Goal: Information Seeking & Learning: Learn about a topic

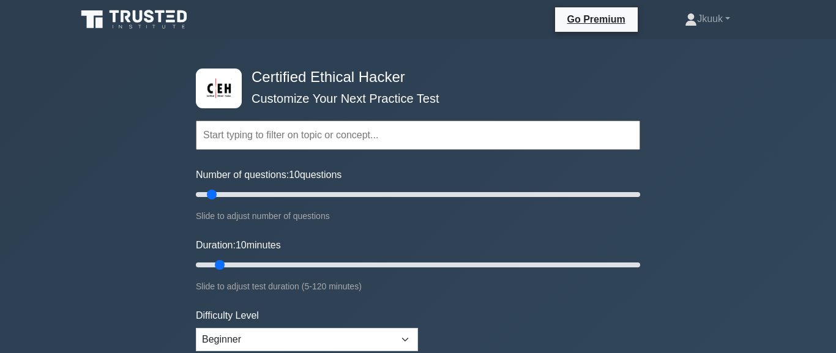
scroll to position [209, 0]
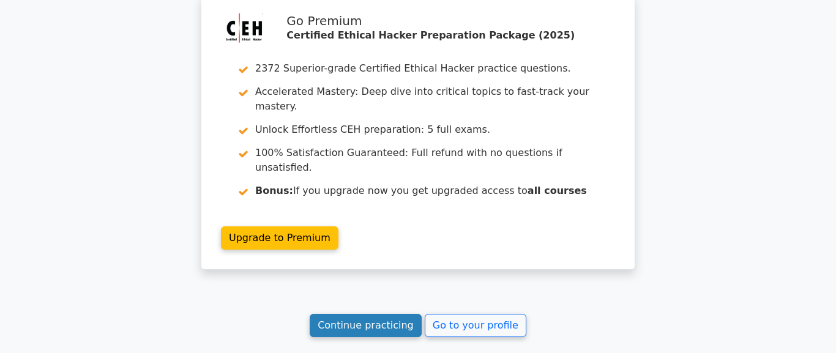
scroll to position [1744, 0]
click at [365, 314] on link "Continue practicing" at bounding box center [366, 325] width 112 height 23
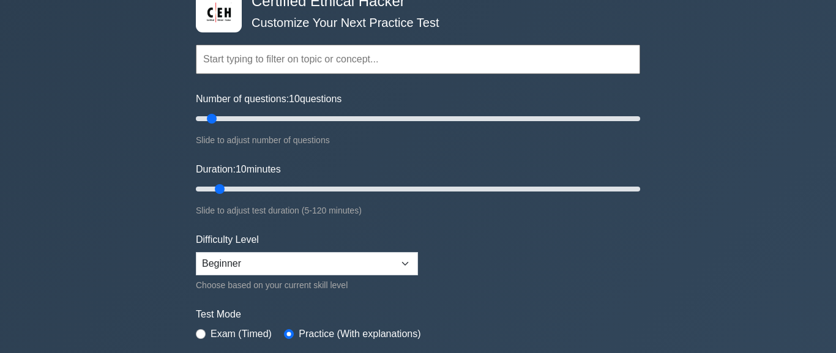
scroll to position [139, 0]
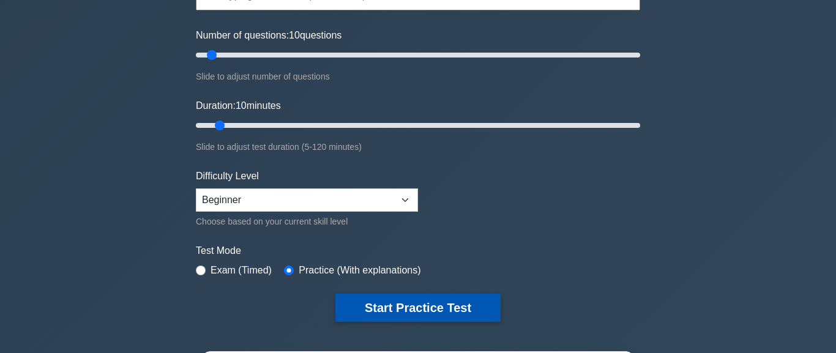
click at [381, 307] on button "Start Practice Test" at bounding box center [417, 308] width 165 height 28
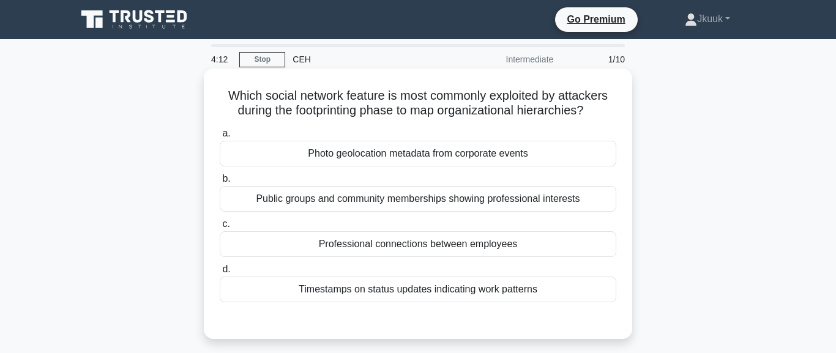
click at [453, 212] on div "Public groups and community memberships showing professional interests" at bounding box center [418, 199] width 396 height 26
click at [220, 183] on input "b. Public groups and community memberships showing professional interests" at bounding box center [220, 179] width 0 height 8
radio input "true"
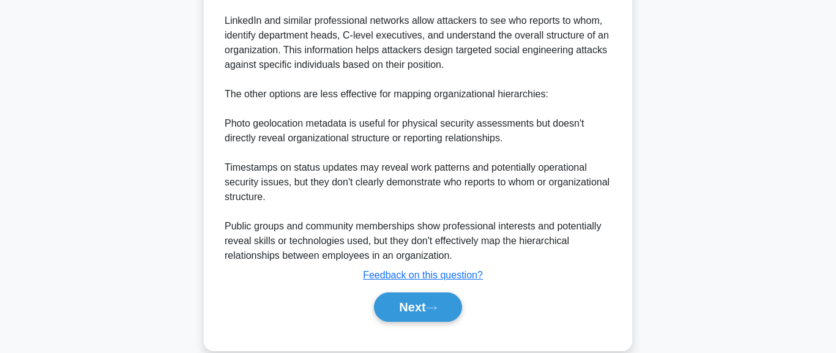
scroll to position [491, 0]
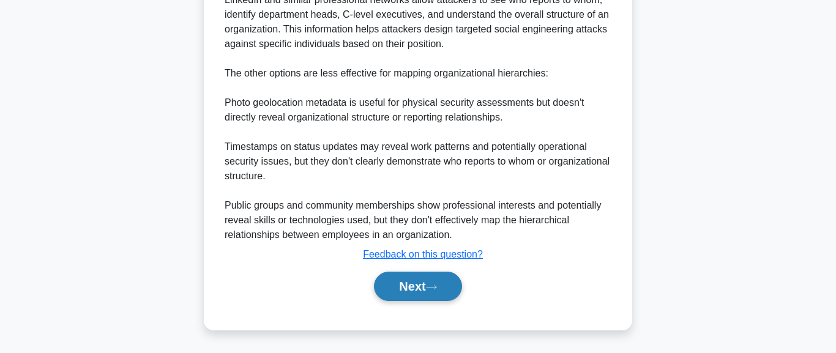
click at [458, 290] on button "Next" at bounding box center [417, 286] width 87 height 29
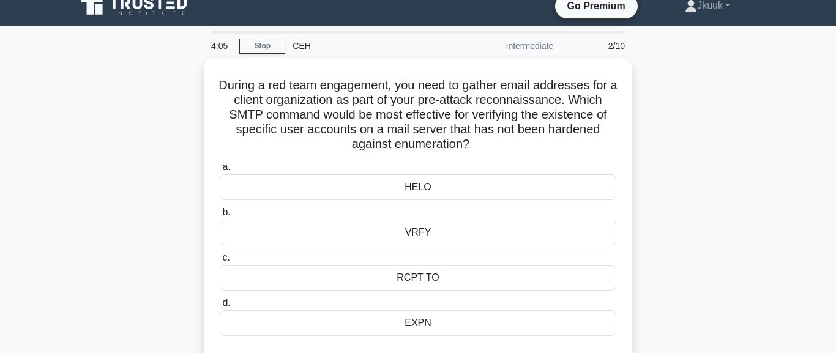
scroll to position [0, 0]
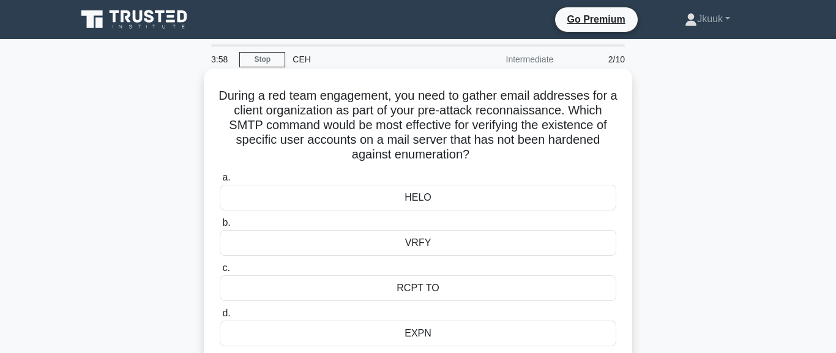
click at [421, 244] on div "VRFY" at bounding box center [418, 243] width 396 height 26
click at [220, 227] on input "b. VRFY" at bounding box center [220, 223] width 0 height 8
radio input "true"
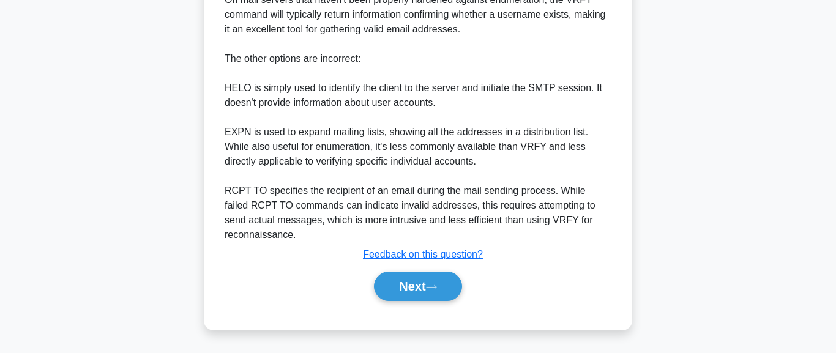
scroll to position [548, 0]
click at [427, 296] on button "Next" at bounding box center [417, 286] width 87 height 29
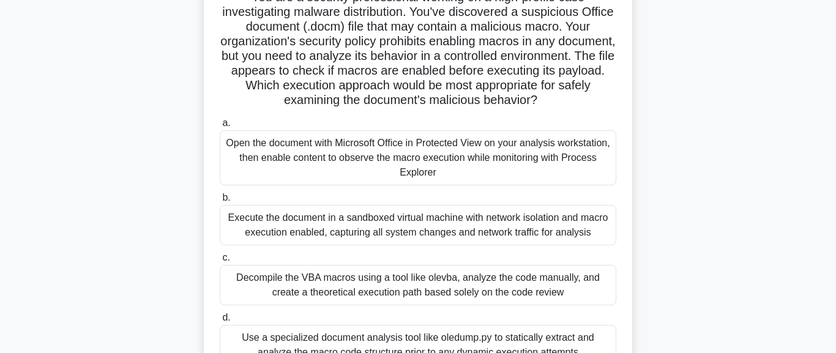
scroll to position [168, 0]
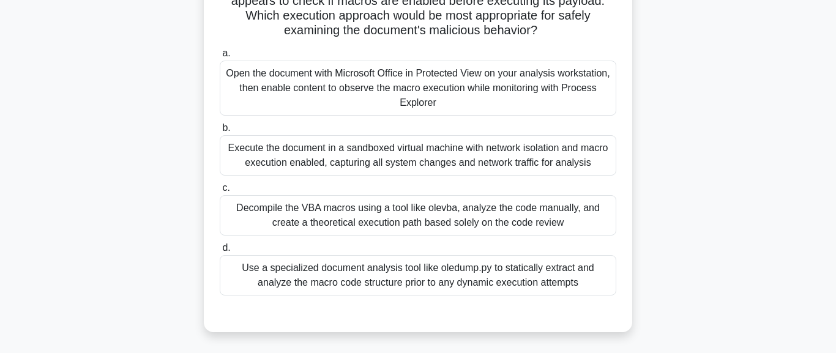
click at [471, 176] on div "Execute the document in a sandboxed virtual machine with network isolation and …" at bounding box center [418, 155] width 396 height 40
click at [220, 132] on input "b. Execute the document in a sandboxed virtual machine with network isolation a…" at bounding box center [220, 128] width 0 height 8
radio input "true"
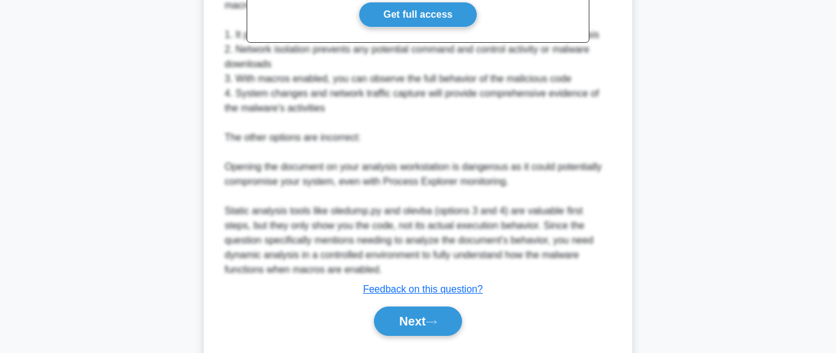
scroll to position [724, 0]
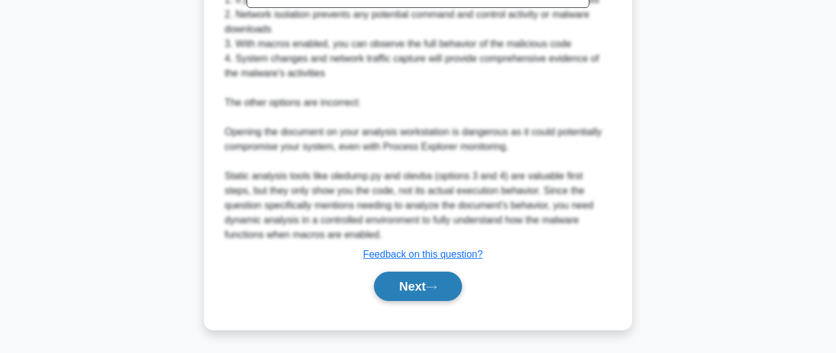
click at [425, 290] on button "Next" at bounding box center [417, 286] width 87 height 29
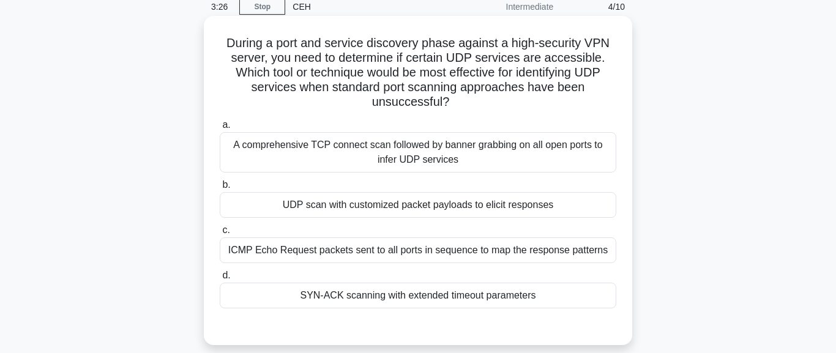
scroll to position [70, 0]
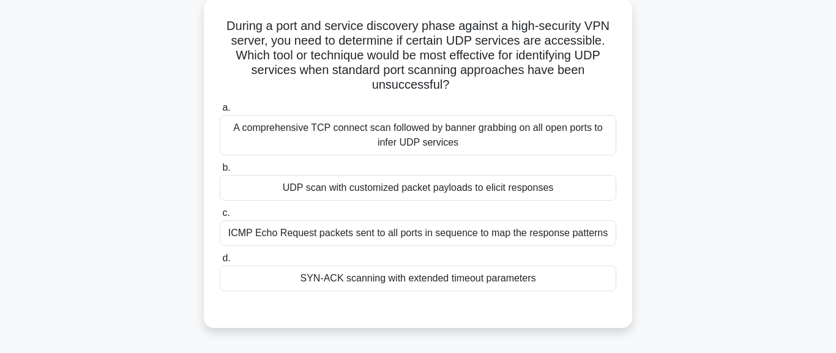
click at [461, 192] on div "UDP scan with customized packet payloads to elicit responses" at bounding box center [418, 188] width 396 height 26
click at [220, 172] on input "b. UDP scan with customized packet payloads to elicit responses" at bounding box center [220, 168] width 0 height 8
radio input "true"
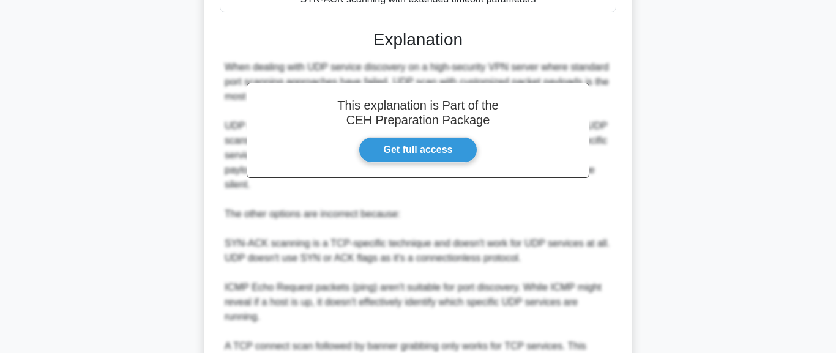
scroll to position [519, 0]
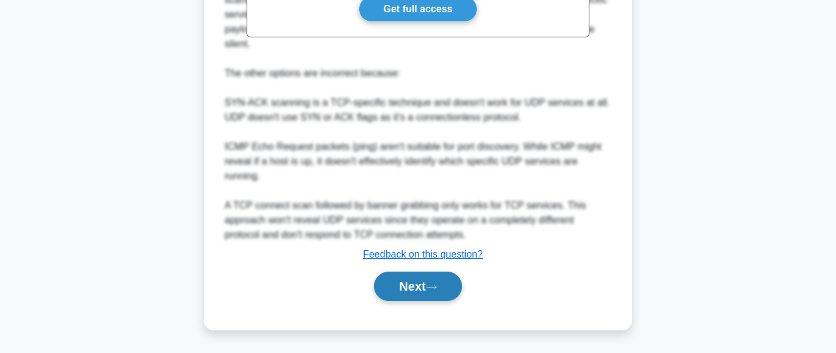
click at [423, 297] on button "Next" at bounding box center [417, 286] width 87 height 29
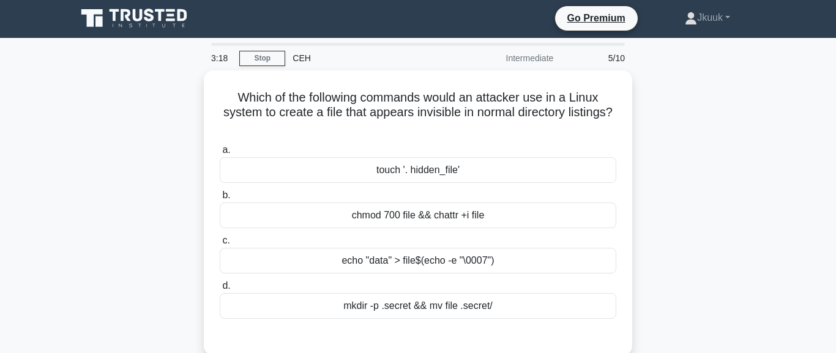
scroll to position [0, 0]
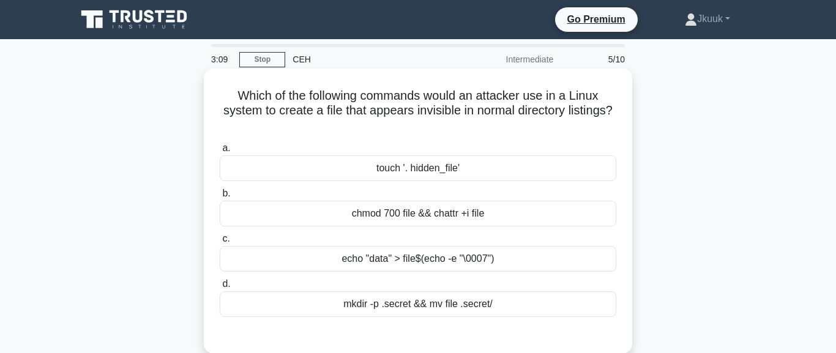
click at [430, 169] on div "touch '. hidden_file'" at bounding box center [418, 168] width 396 height 26
click at [220, 152] on input "a. touch '. hidden_file'" at bounding box center [220, 148] width 0 height 8
radio input "true"
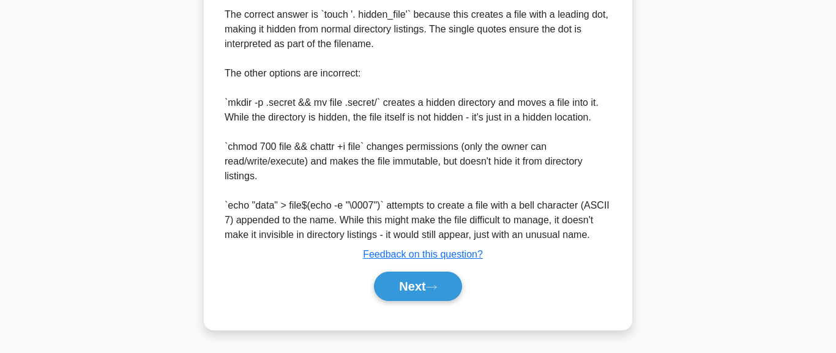
scroll to position [445, 0]
click at [442, 298] on button "Next" at bounding box center [417, 286] width 87 height 29
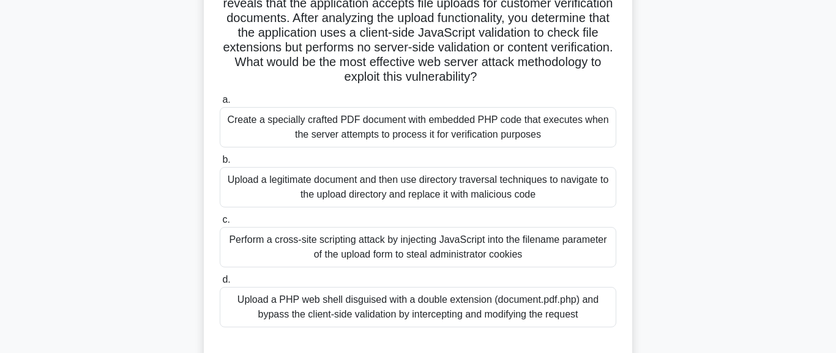
scroll to position [209, 0]
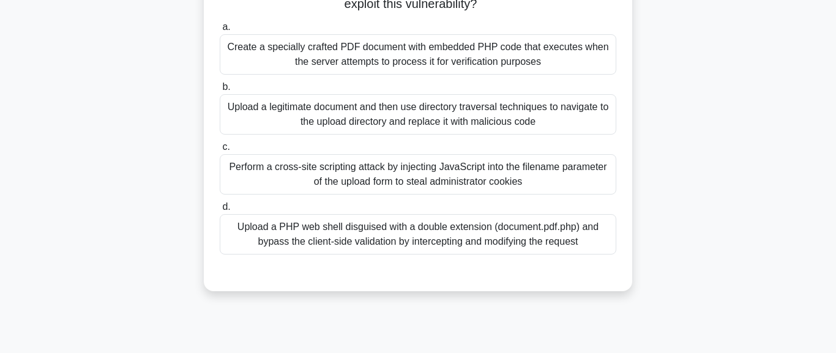
click at [497, 135] on div "Upload a legitimate document and then use directory traversal techniques to nav…" at bounding box center [418, 114] width 396 height 40
click at [220, 91] on input "b. Upload a legitimate document and then use directory traversal techniques to …" at bounding box center [220, 87] width 0 height 8
radio input "true"
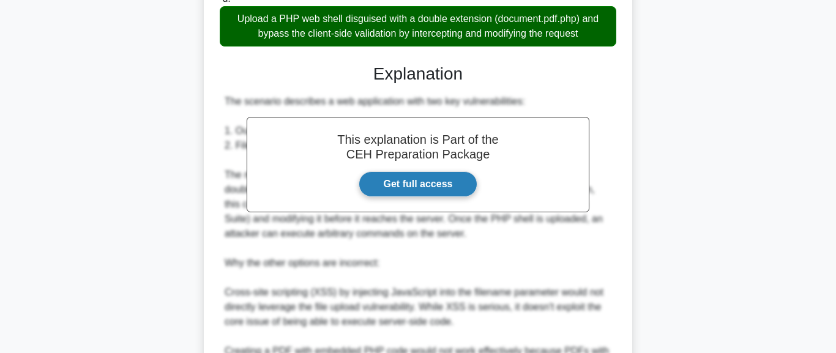
scroll to position [711, 0]
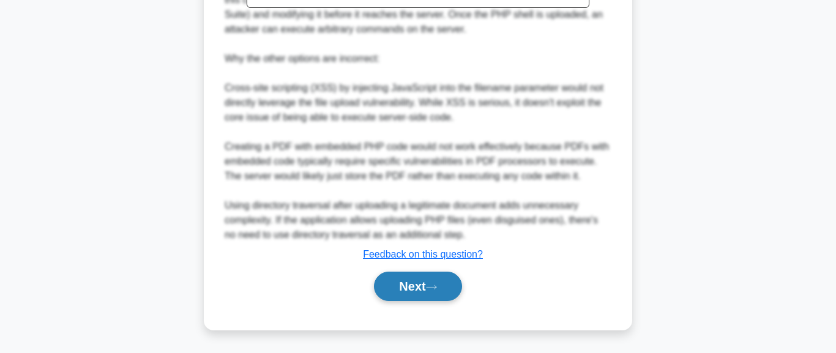
click at [459, 275] on button "Next" at bounding box center [417, 286] width 87 height 29
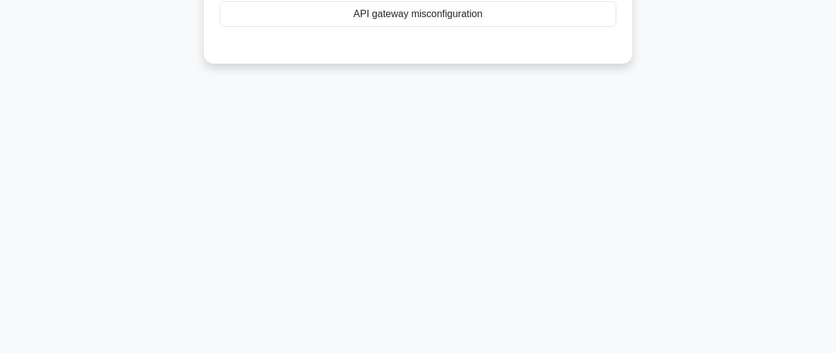
scroll to position [0, 0]
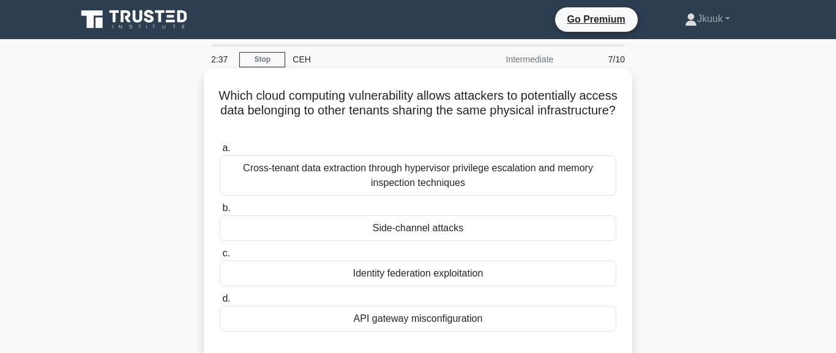
click at [281, 204] on label "b. Side-channel attacks" at bounding box center [418, 221] width 396 height 40
click at [220, 204] on input "b. Side-channel attacks" at bounding box center [220, 208] width 0 height 8
radio input "true"
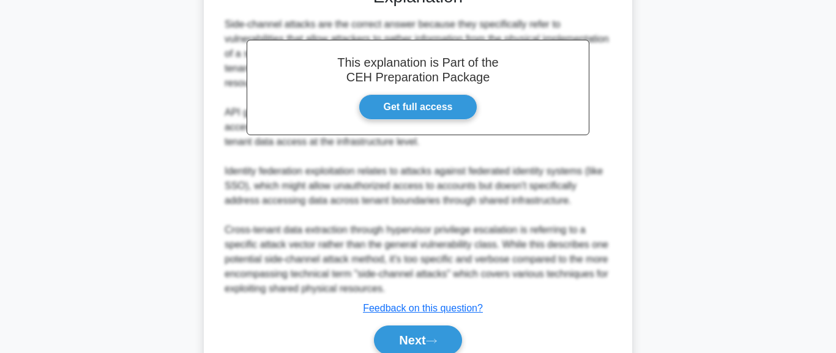
scroll to position [418, 0]
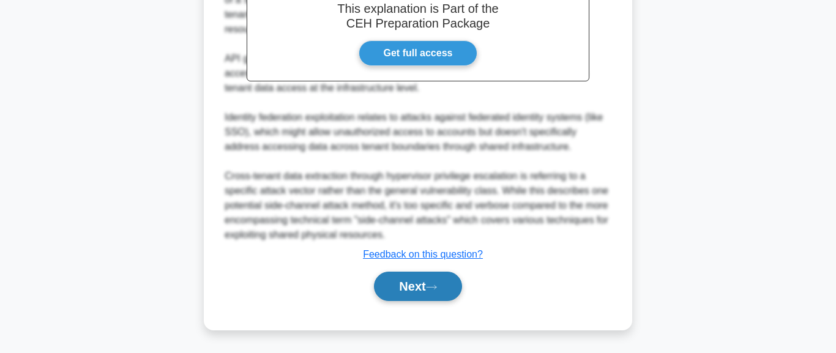
click at [425, 301] on button "Next" at bounding box center [417, 286] width 87 height 29
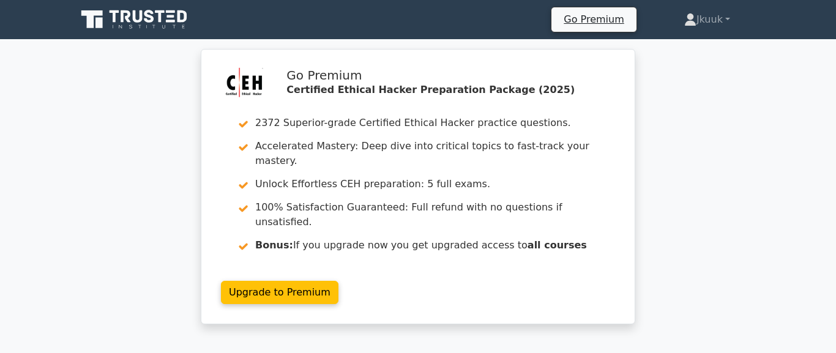
click at [51, 214] on div "Go Premium Certified Ethical Hacker Preparation Package (2025) 2372 Superior-gr…" at bounding box center [418, 194] width 836 height 290
click at [775, 175] on div "Go Premium Certified Ethical Hacker Preparation Package (2025) 2372 Superior-gr…" at bounding box center [418, 194] width 836 height 290
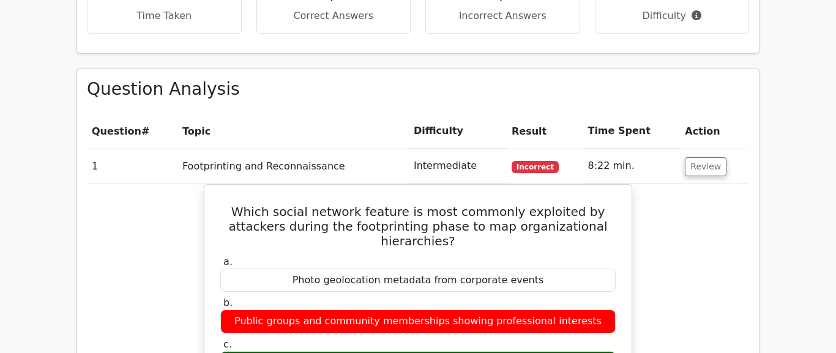
scroll to position [837, 0]
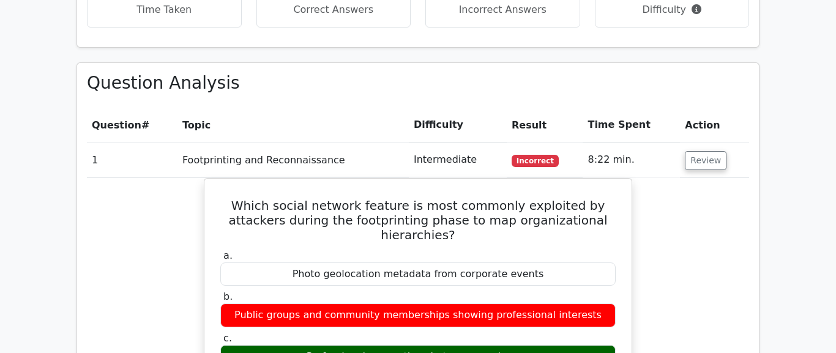
click at [803, 181] on main "Go Premium Certified Ethical Hacker Preparation Package (2025) 2372 Superior-gr…" at bounding box center [418, 358] width 836 height 2313
